Goal: Task Accomplishment & Management: Manage account settings

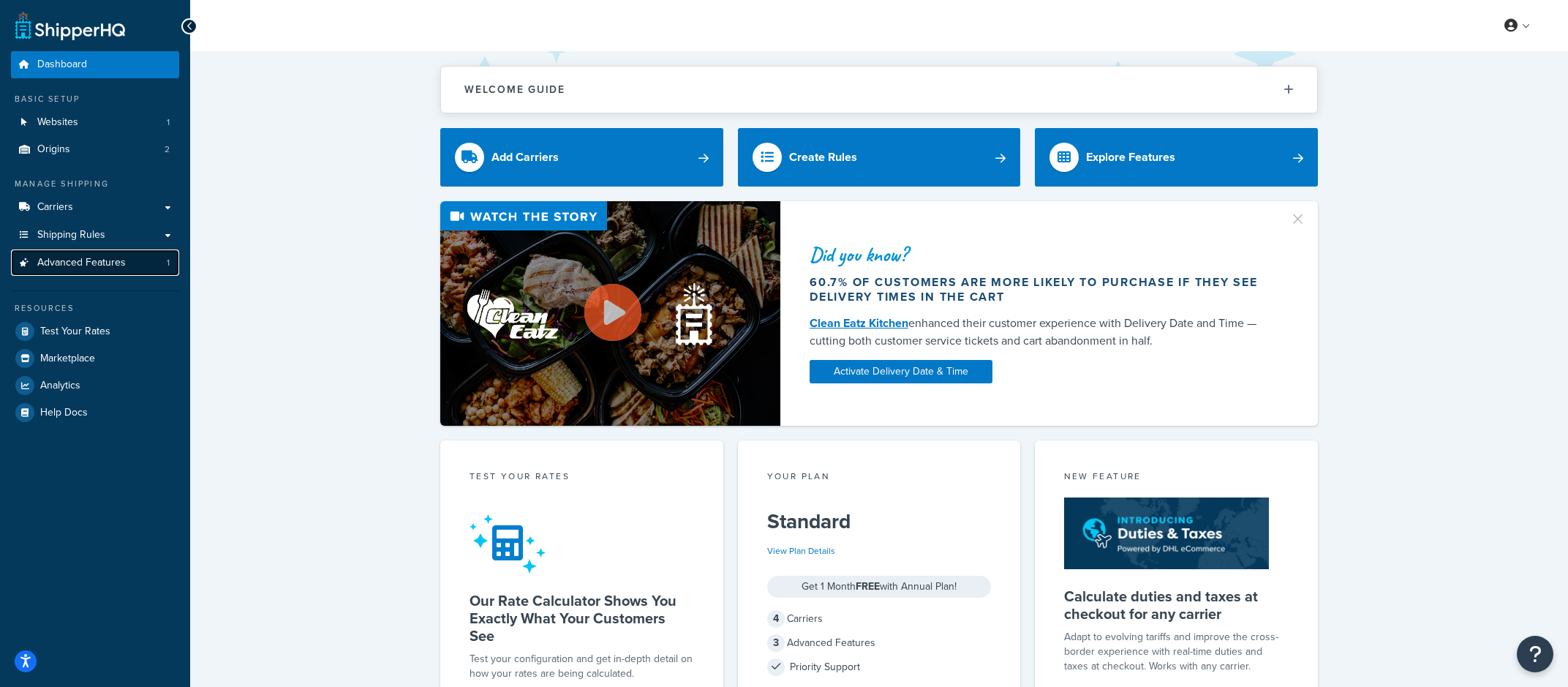
click at [131, 274] on link "Advanced Features 1" at bounding box center [95, 262] width 169 height 27
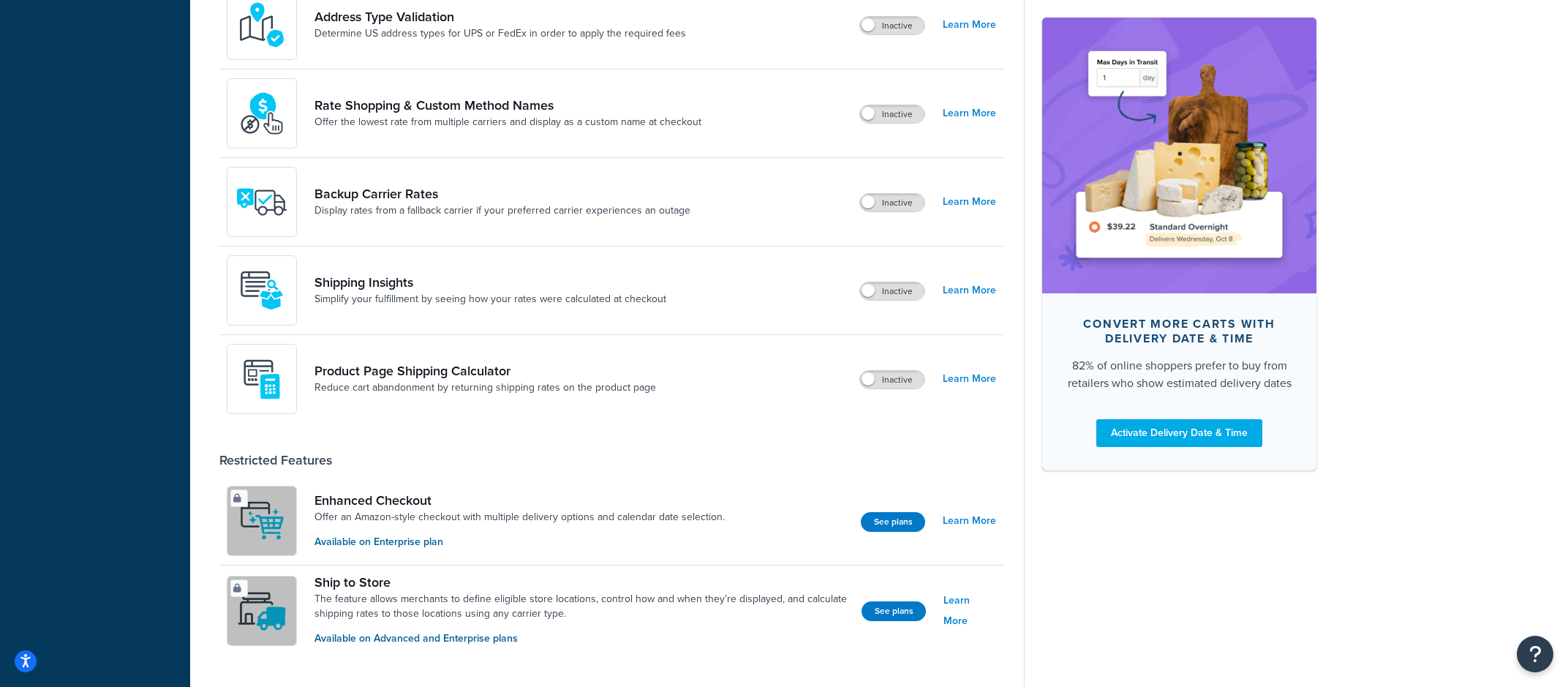
scroll to position [692, 0]
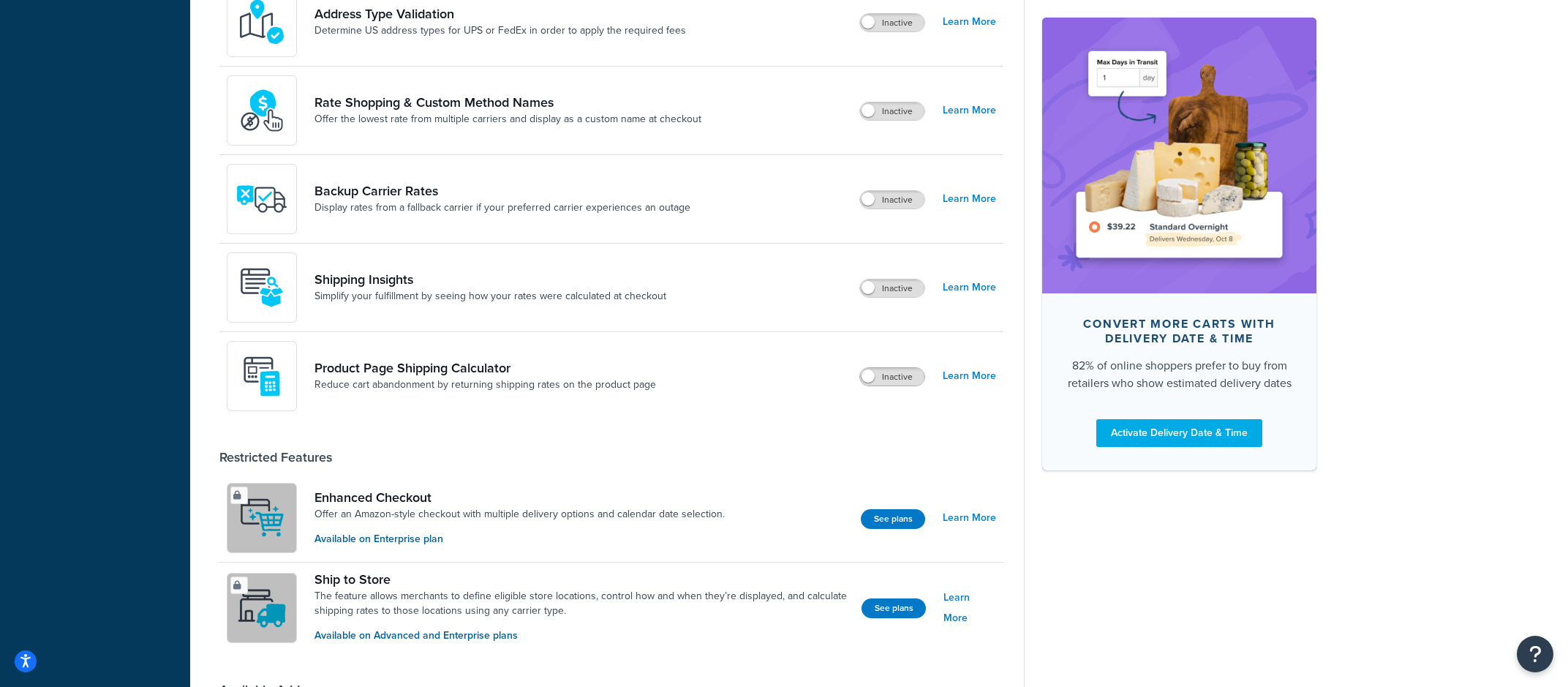
click at [874, 379] on span at bounding box center [867, 376] width 13 height 13
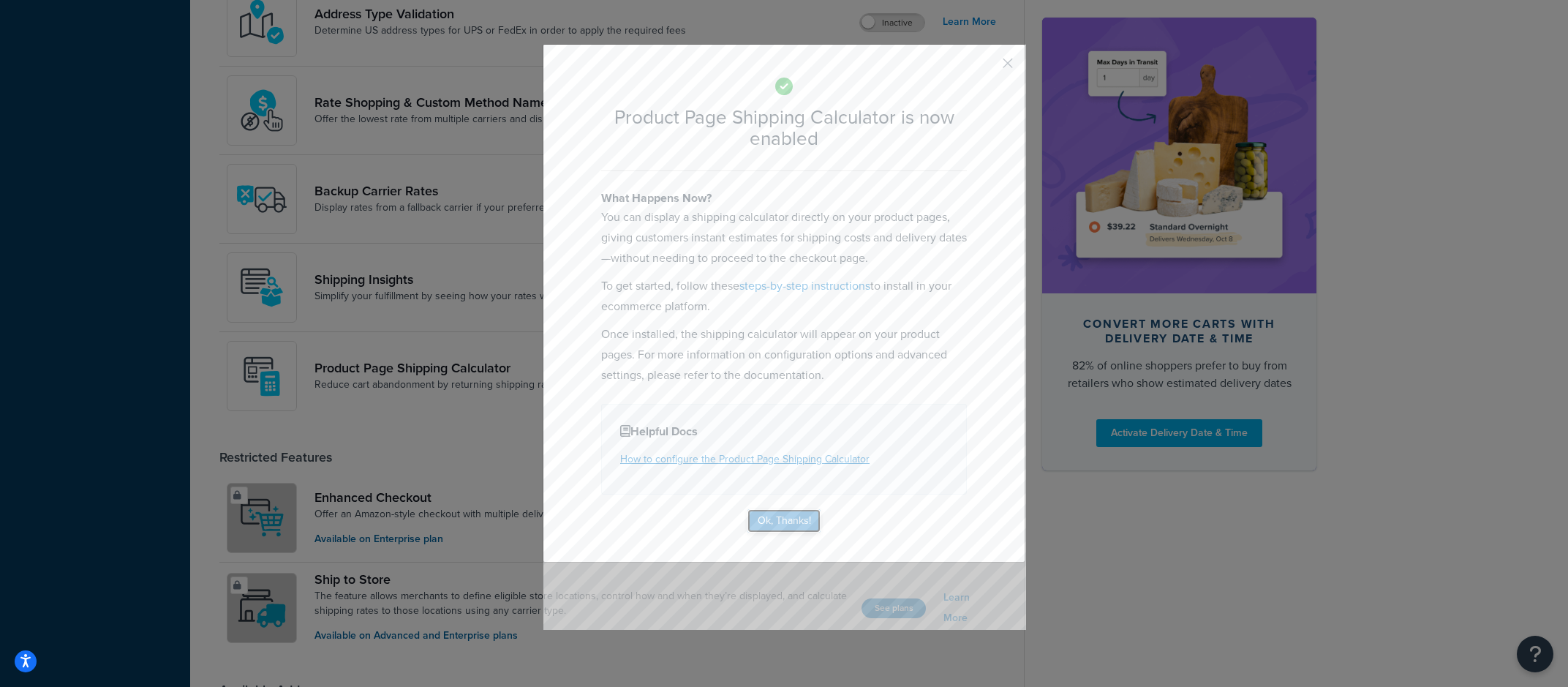
click at [779, 513] on button "Ok, Thanks!" at bounding box center [784, 521] width 73 height 24
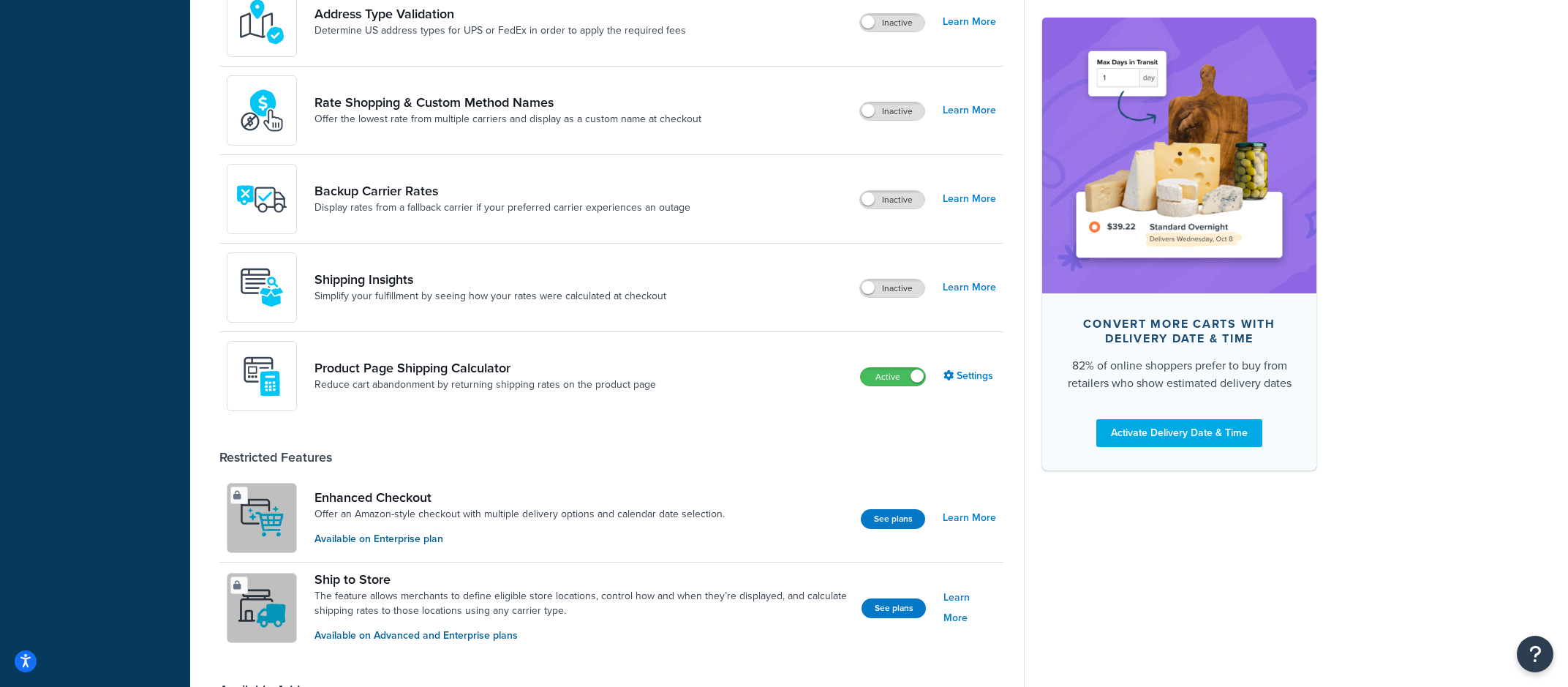
scroll to position [0, 0]
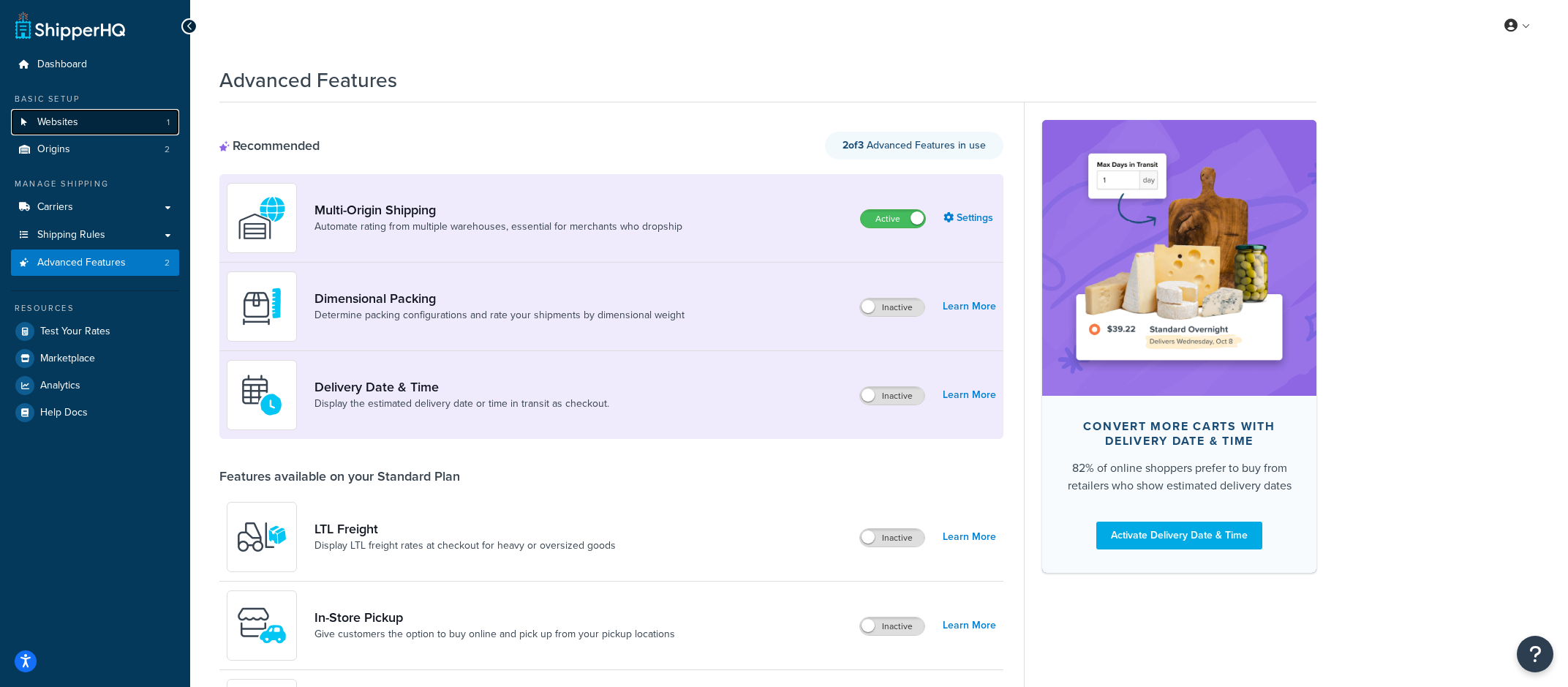
click at [169, 119] on span "1" at bounding box center [168, 122] width 3 height 12
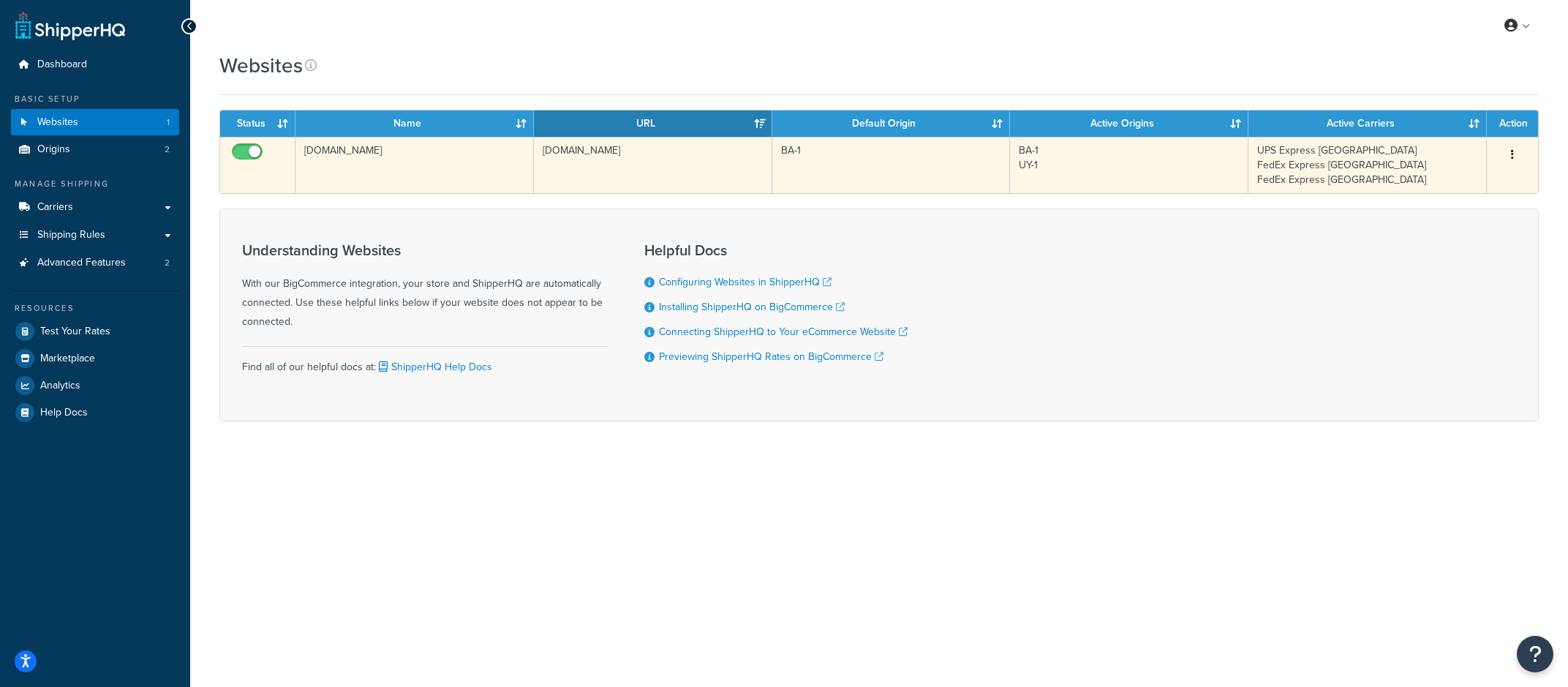
click at [645, 158] on td "[DOMAIN_NAME]" at bounding box center [653, 165] width 238 height 56
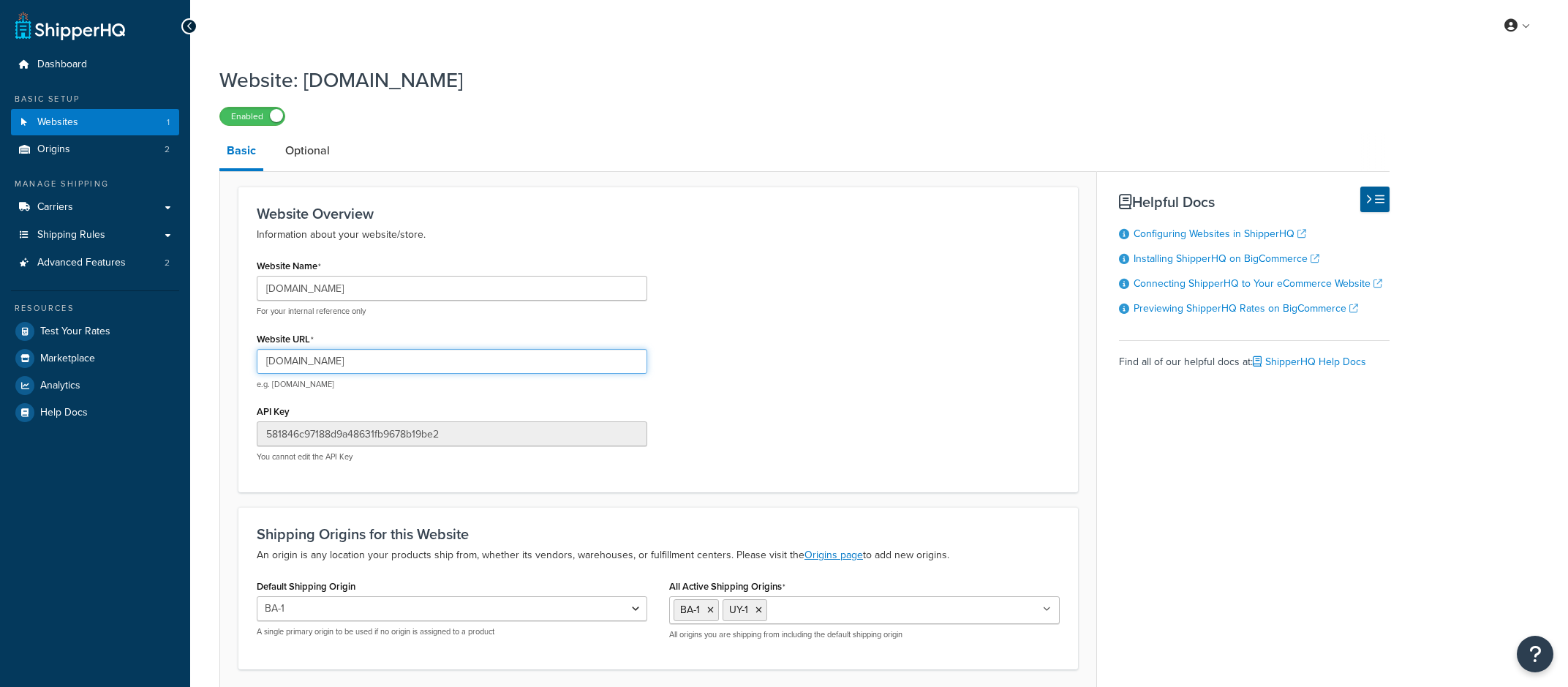
click at [533, 363] on input "[DOMAIN_NAME]" at bounding box center [452, 361] width 390 height 24
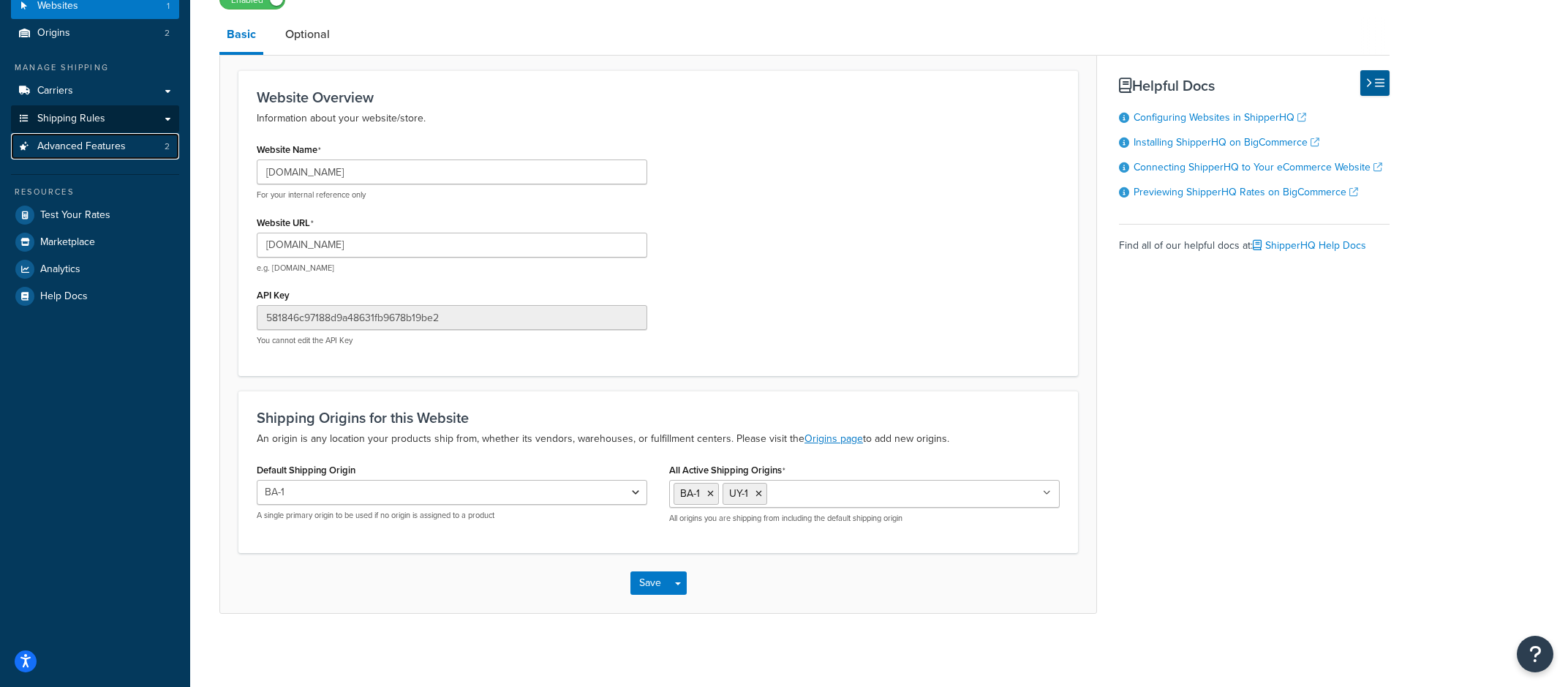
click at [155, 141] on link "Advanced Features 2" at bounding box center [95, 146] width 169 height 27
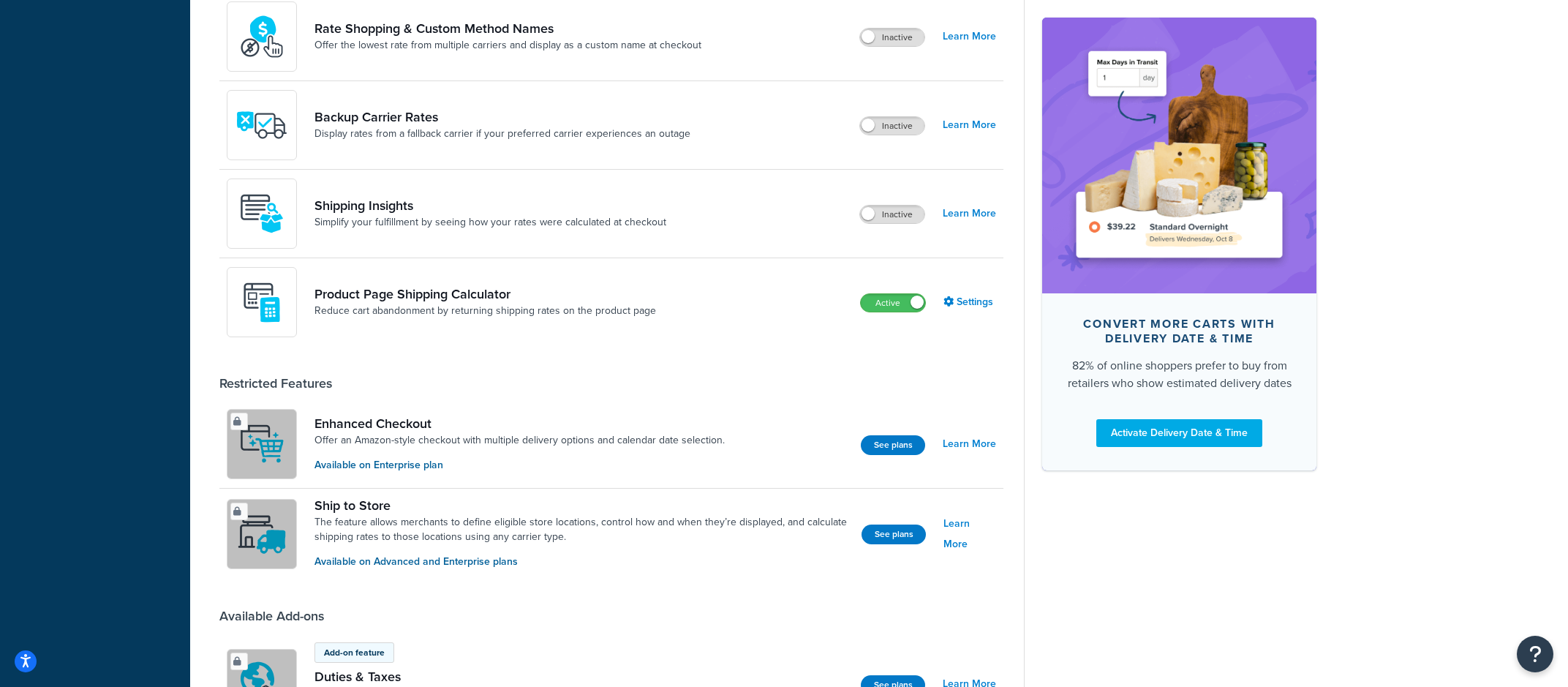
scroll to position [781, 0]
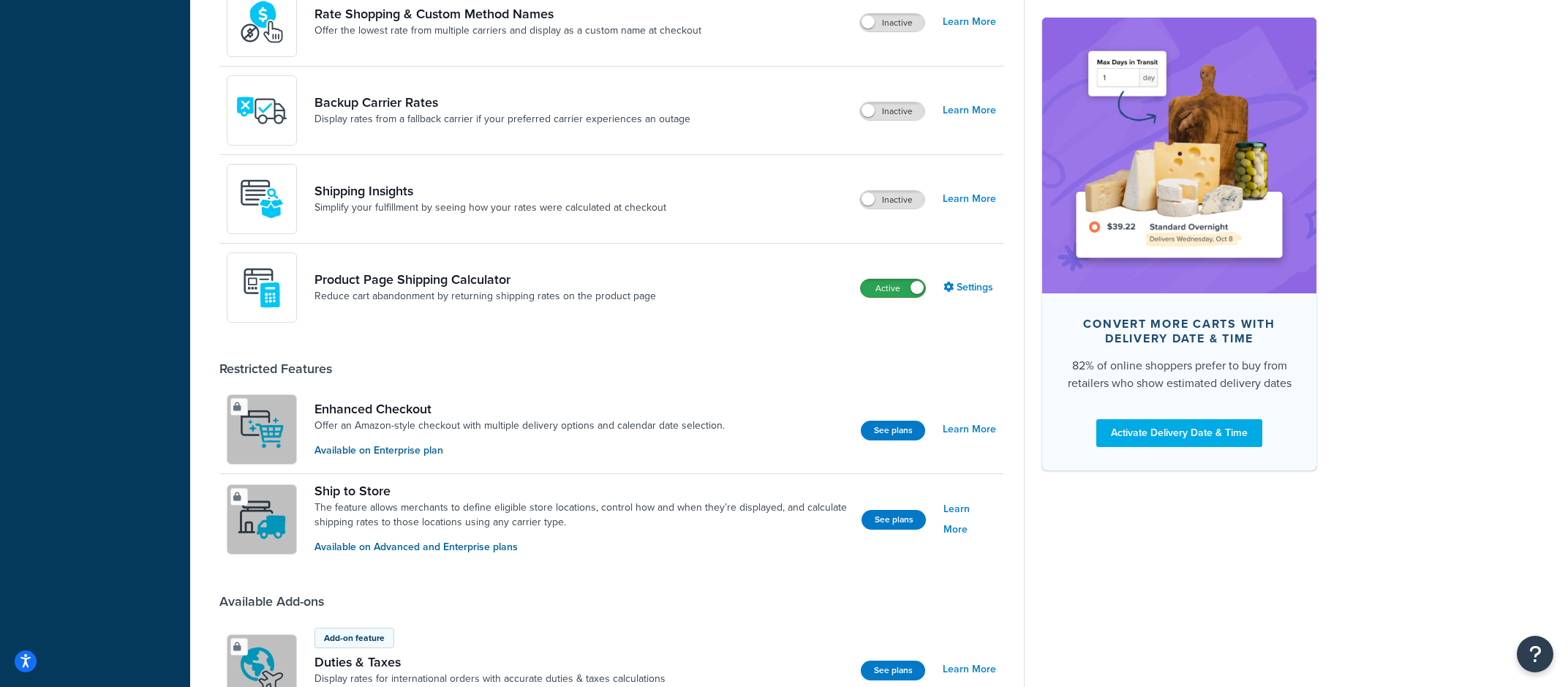
click at [895, 295] on label "Active" at bounding box center [893, 288] width 65 height 17
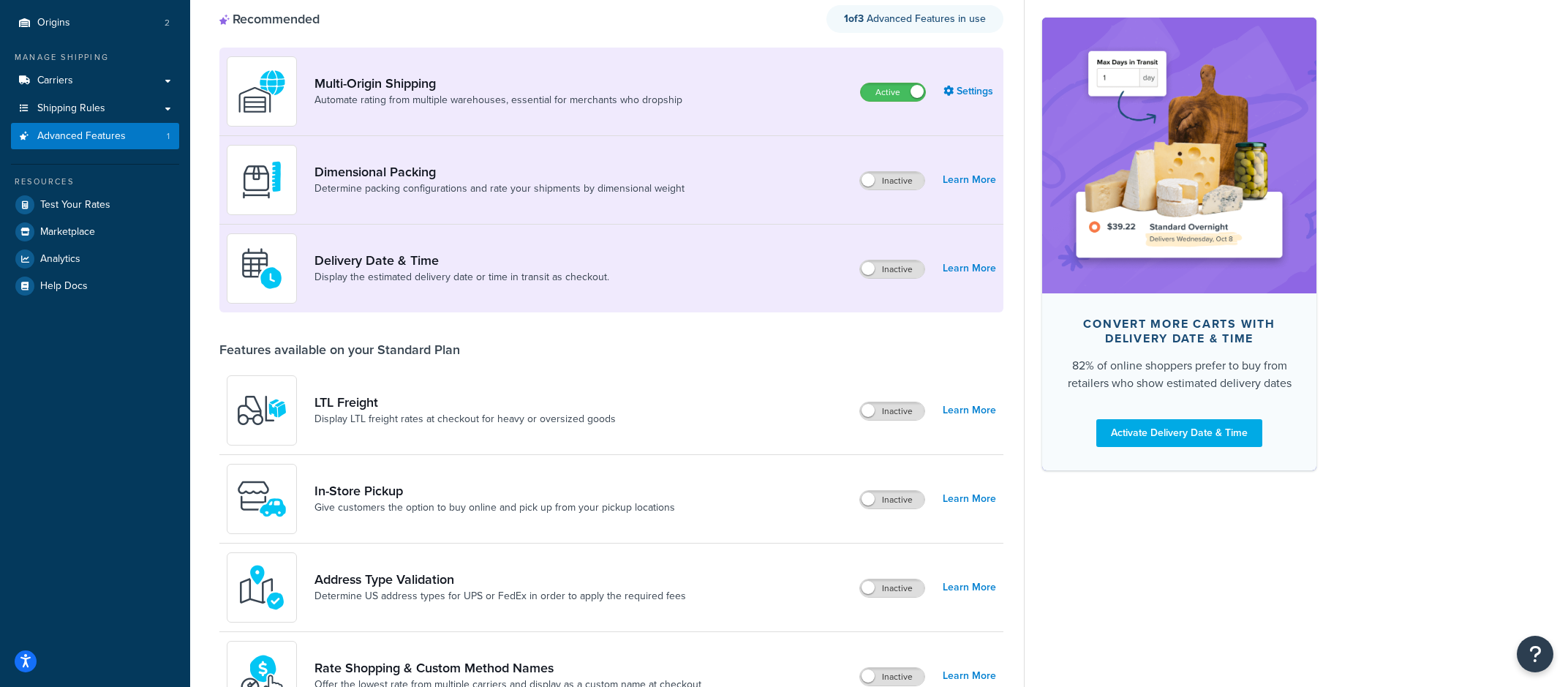
scroll to position [0, 0]
